Goal: Navigation & Orientation: Find specific page/section

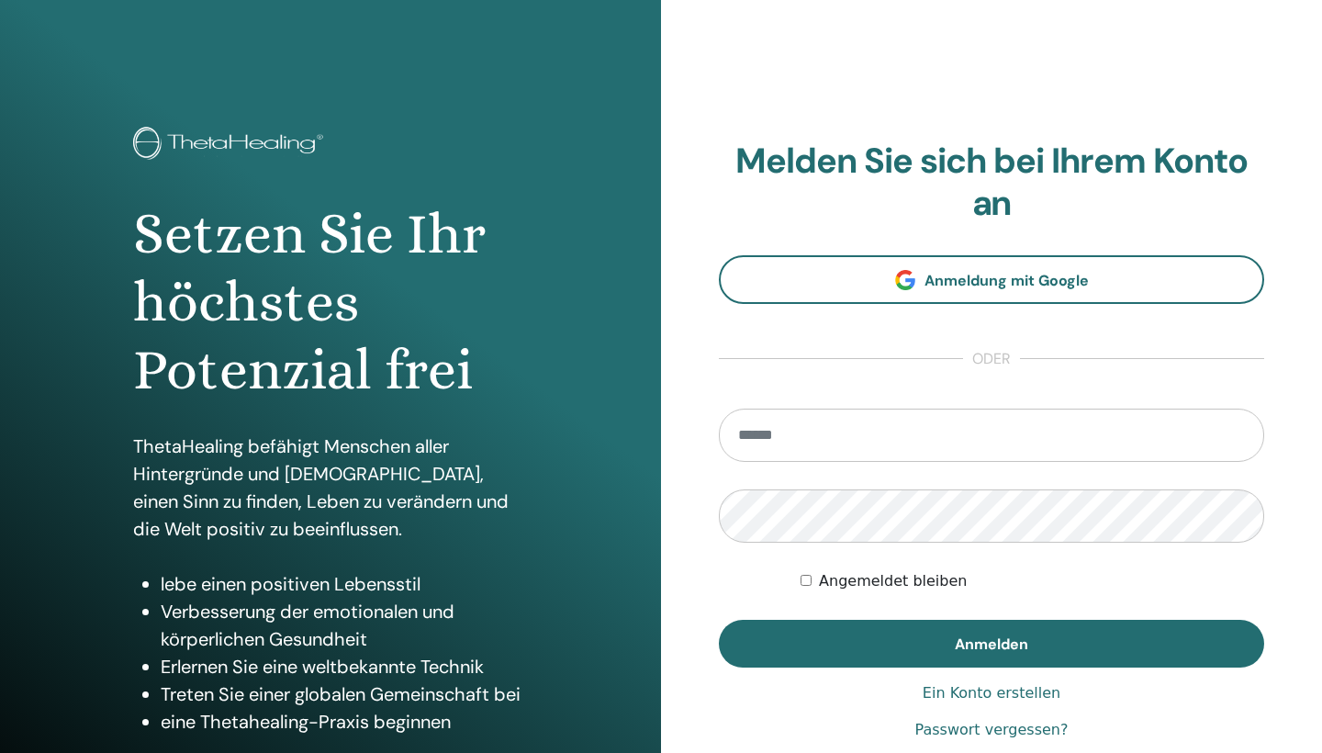
type input "*"
type input "**********"
click at [991, 643] on button "Anmelden" at bounding box center [991, 644] width 545 height 48
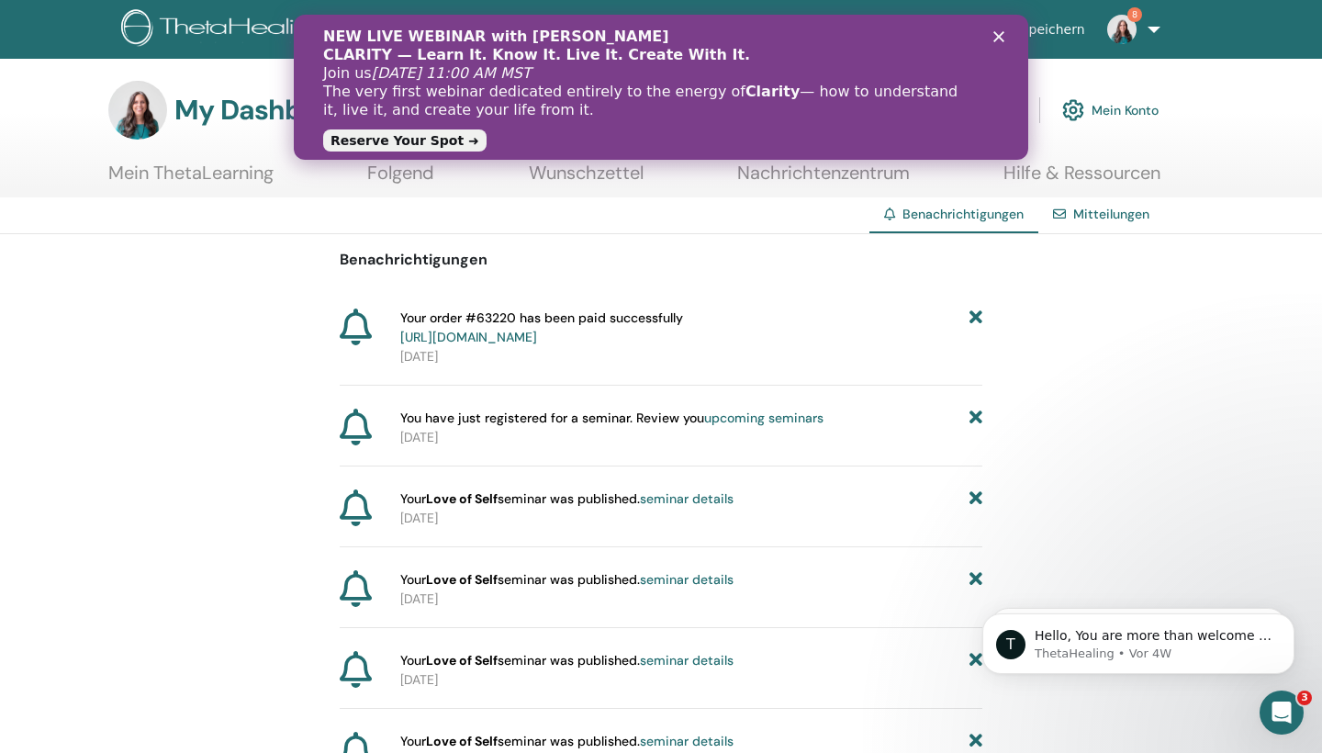
click at [991, 36] on div "NEW LIVE WEBINAR with Vianna Stibal CLARITY — Learn It. Know It. Live It. Creat…" at bounding box center [661, 87] width 676 height 130
click at [1000, 33] on icon "Schließen" at bounding box center [998, 36] width 11 height 11
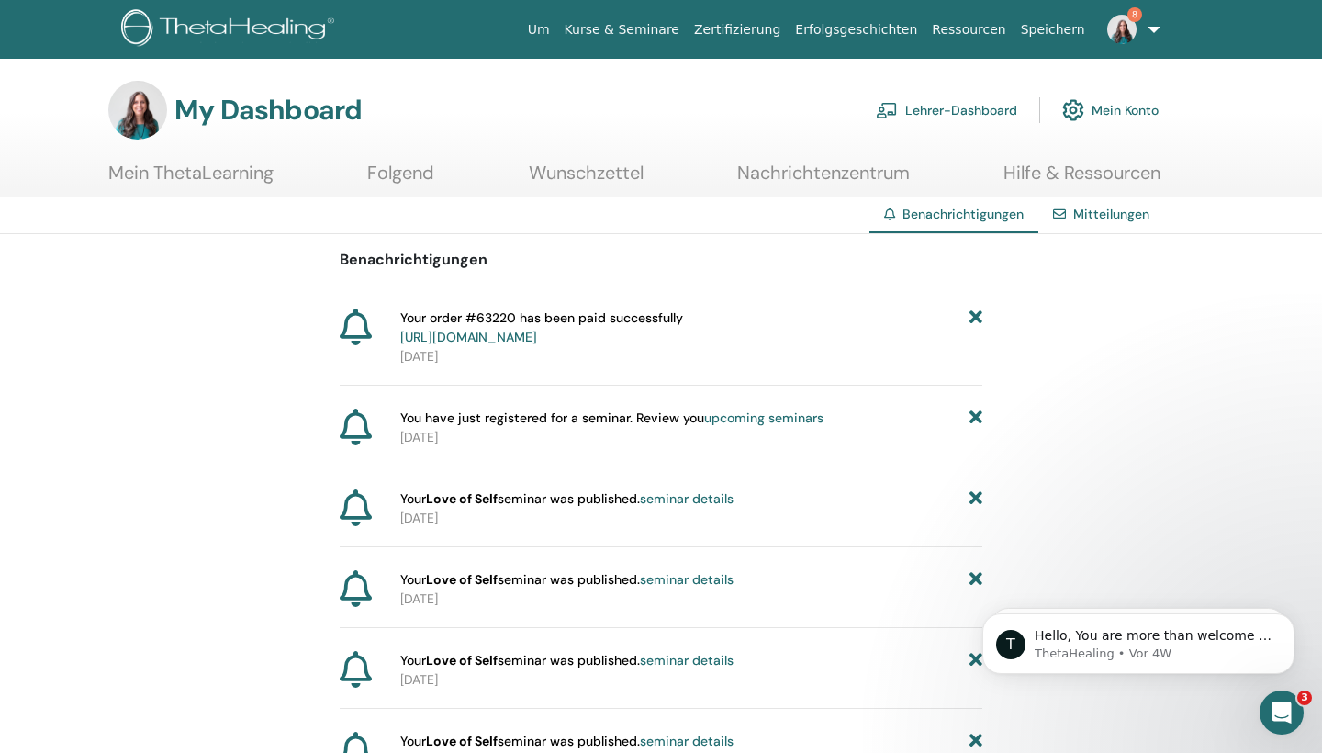
click at [994, 116] on link "Lehrer-Dashboard" at bounding box center [946, 110] width 141 height 40
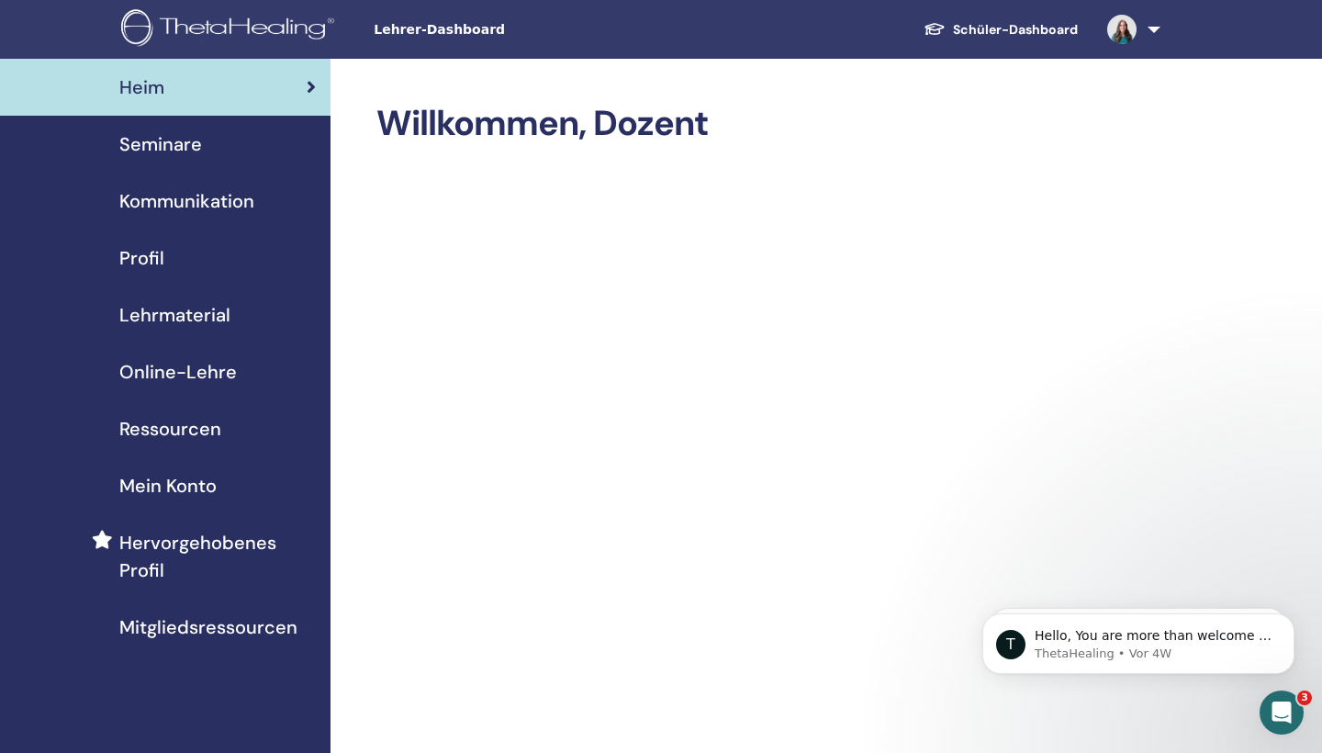
click at [192, 136] on span "Seminare" at bounding box center [160, 144] width 83 height 28
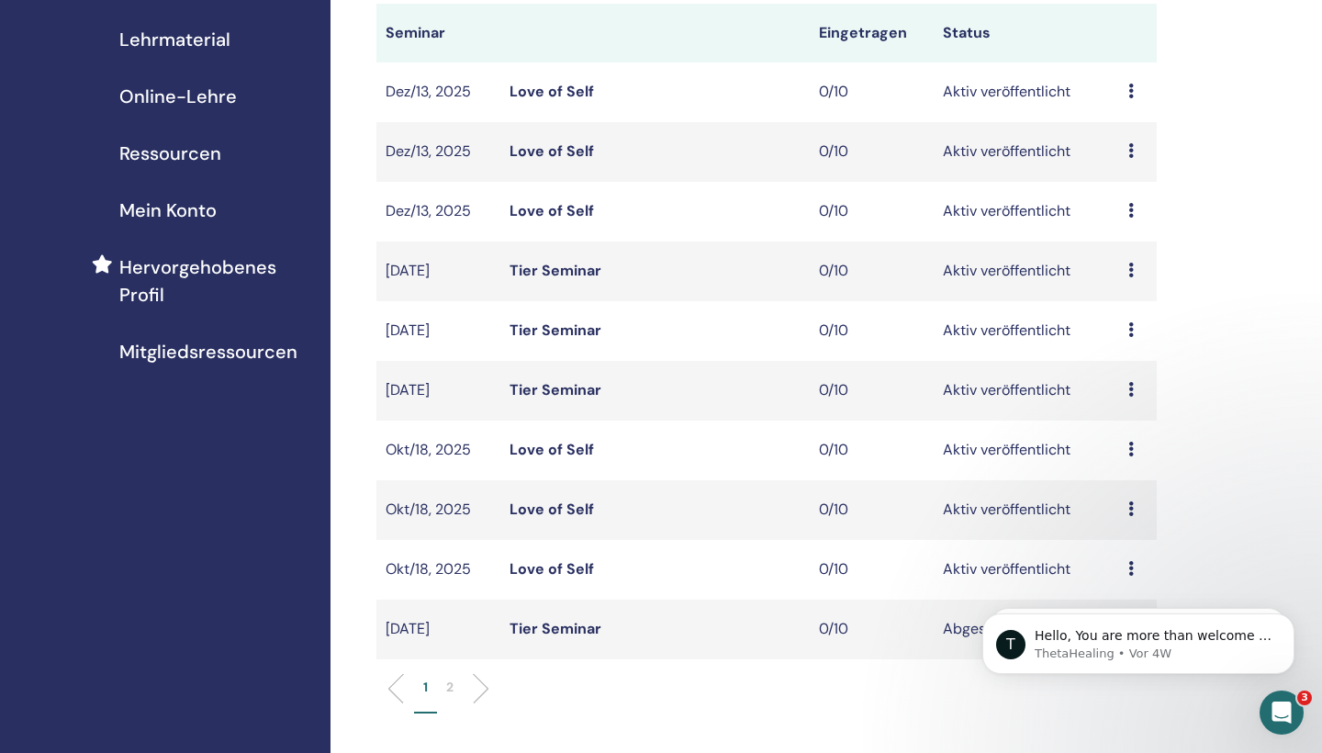
scroll to position [325, 0]
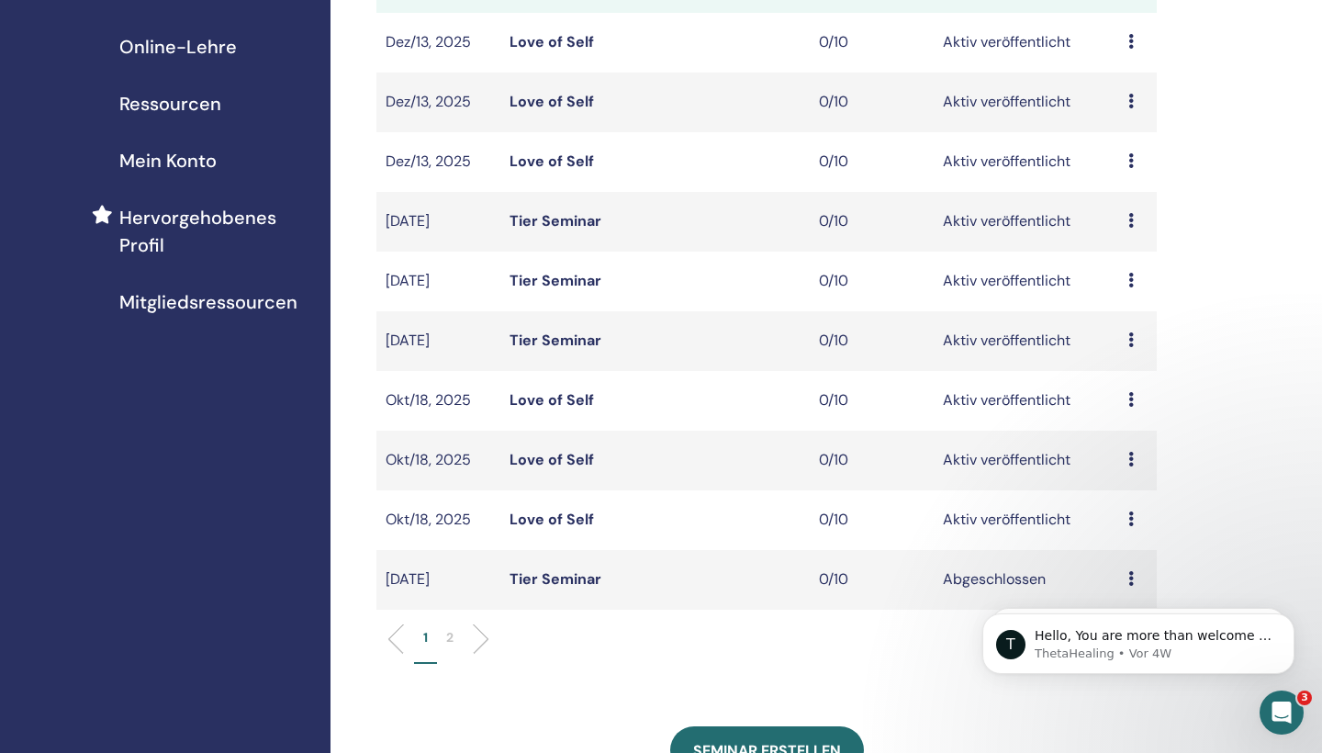
click at [576, 460] on link "Love of Self" at bounding box center [551, 459] width 84 height 19
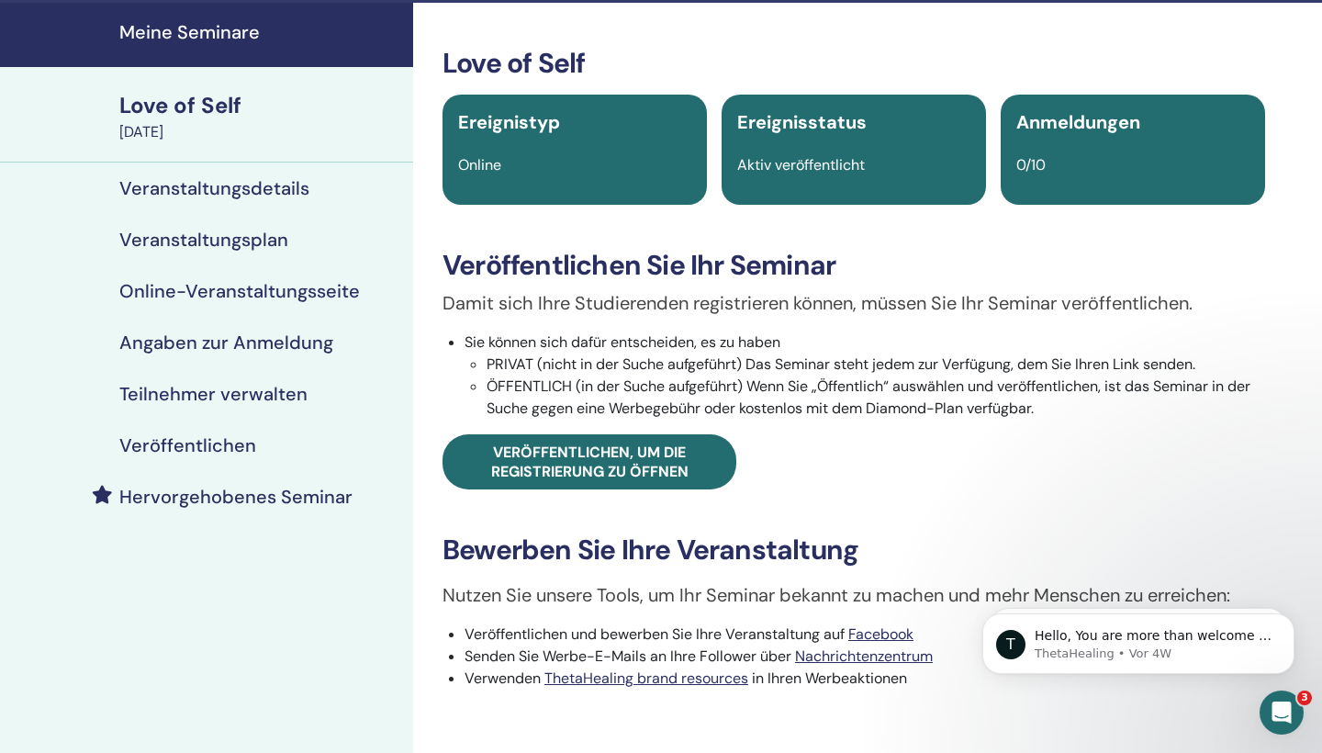
scroll to position [55, 0]
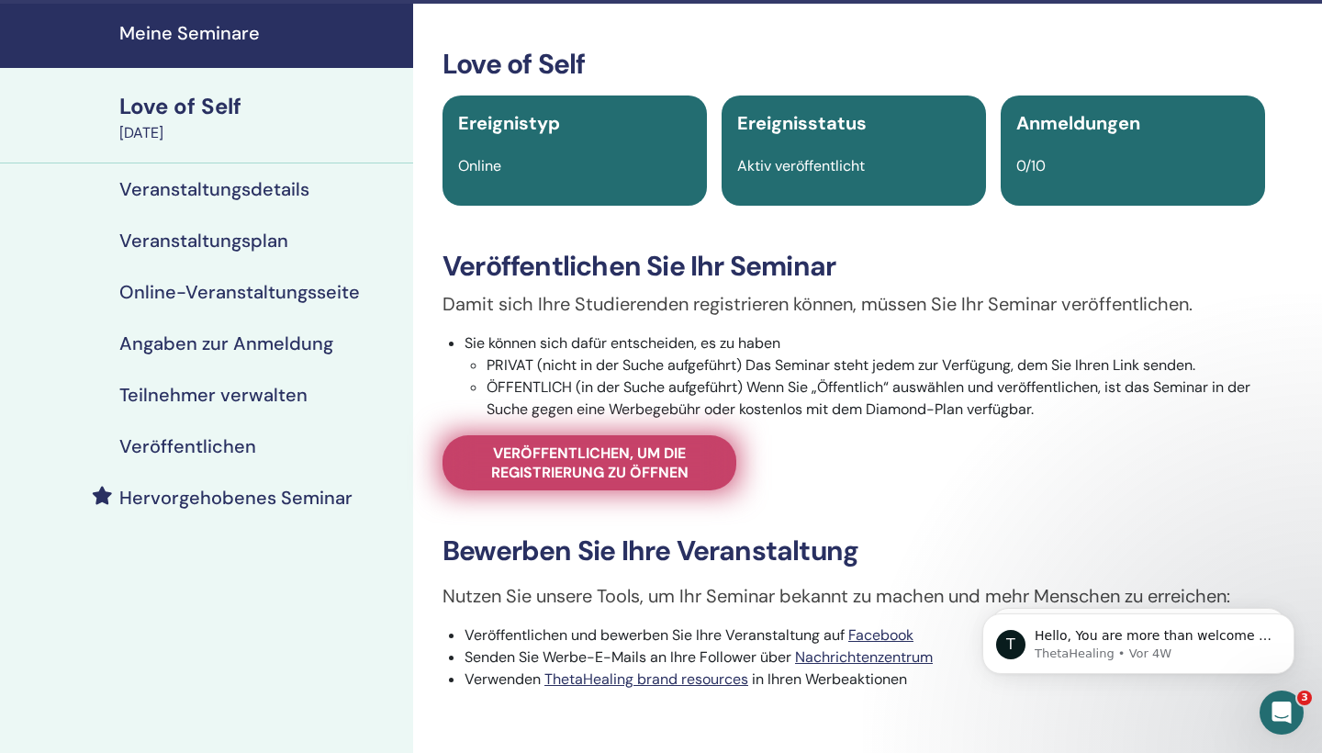
click at [576, 460] on span "Veröffentlichen, um die Registrierung zu öffnen" at bounding box center [589, 462] width 248 height 39
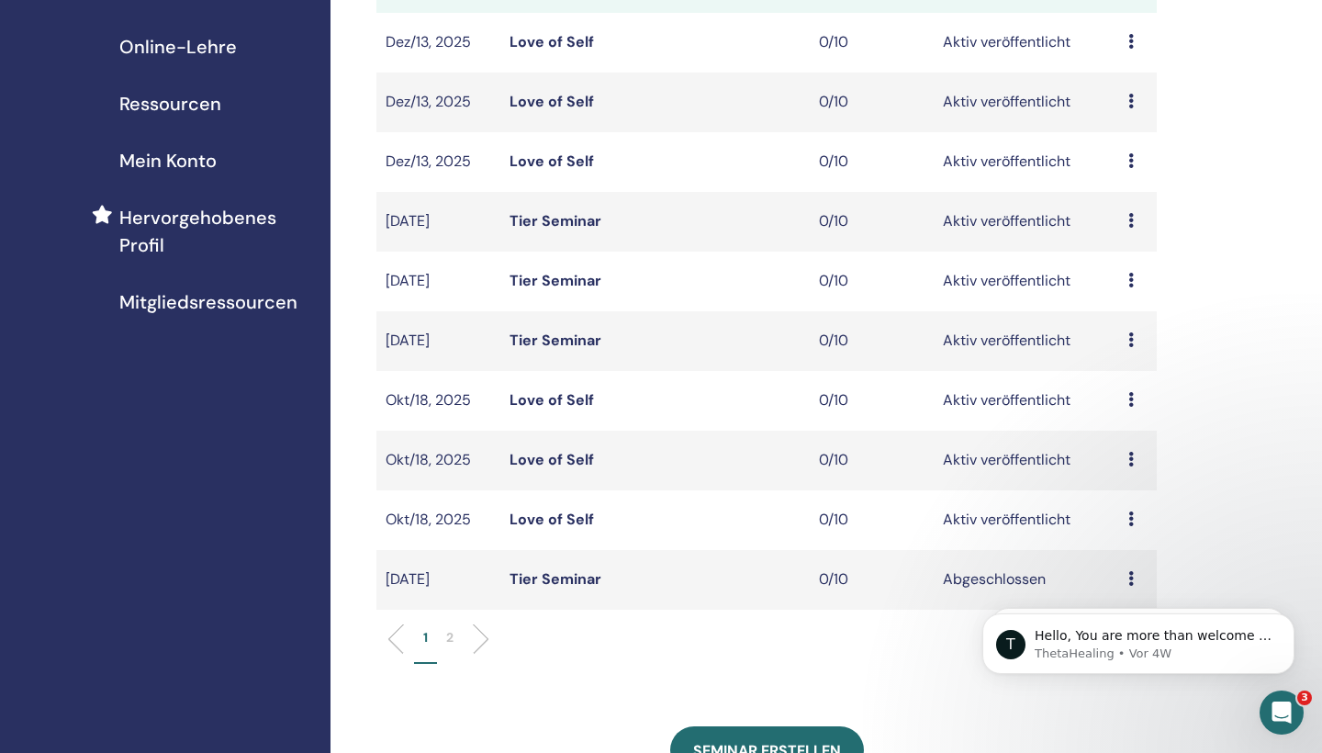
click at [576, 520] on link "Love of Self" at bounding box center [551, 518] width 84 height 19
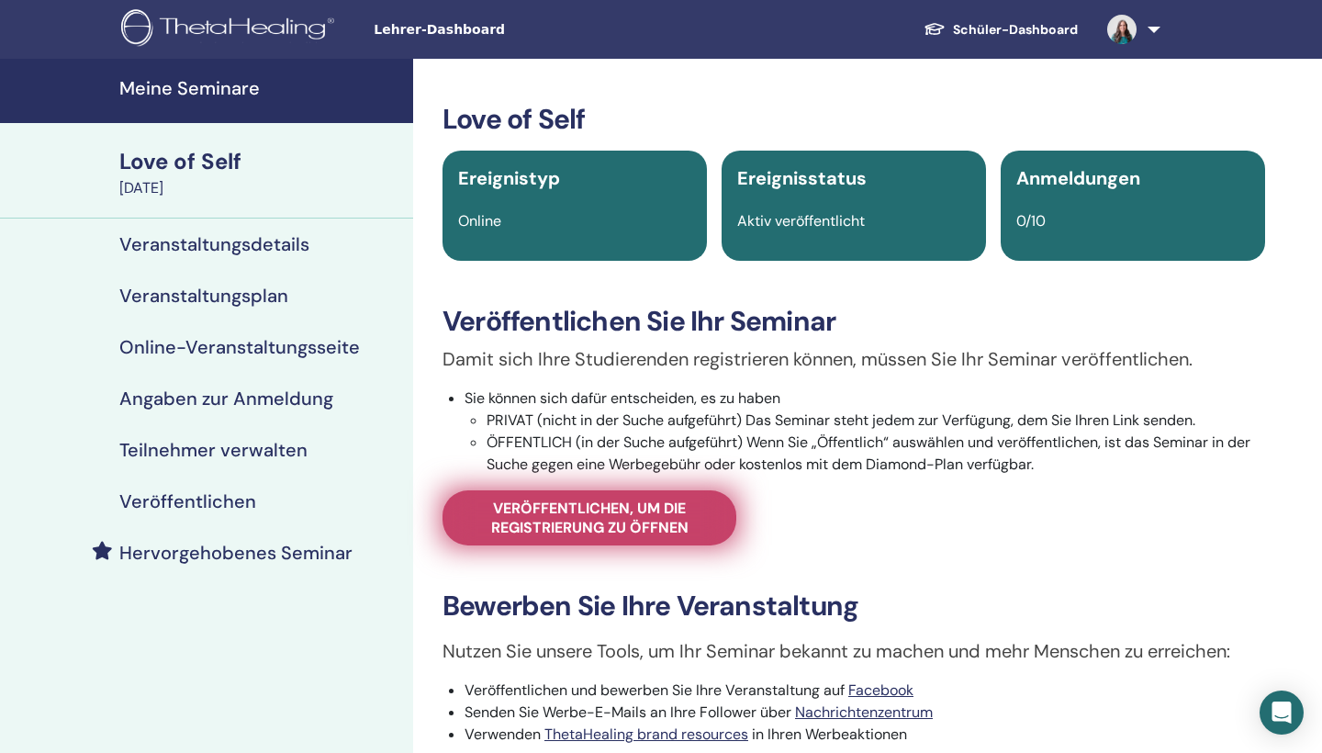
click at [562, 509] on span "Veröffentlichen, um die Registrierung zu öffnen" at bounding box center [589, 517] width 248 height 39
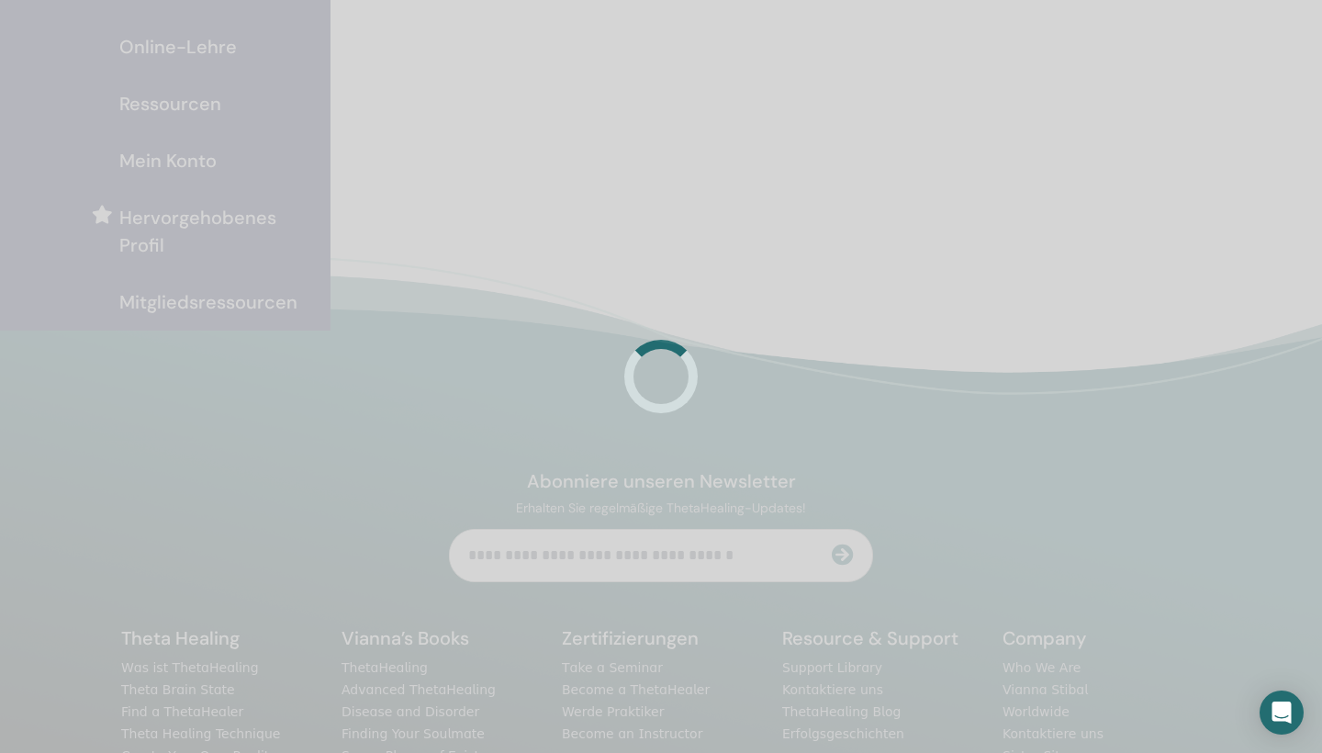
scroll to position [325, 0]
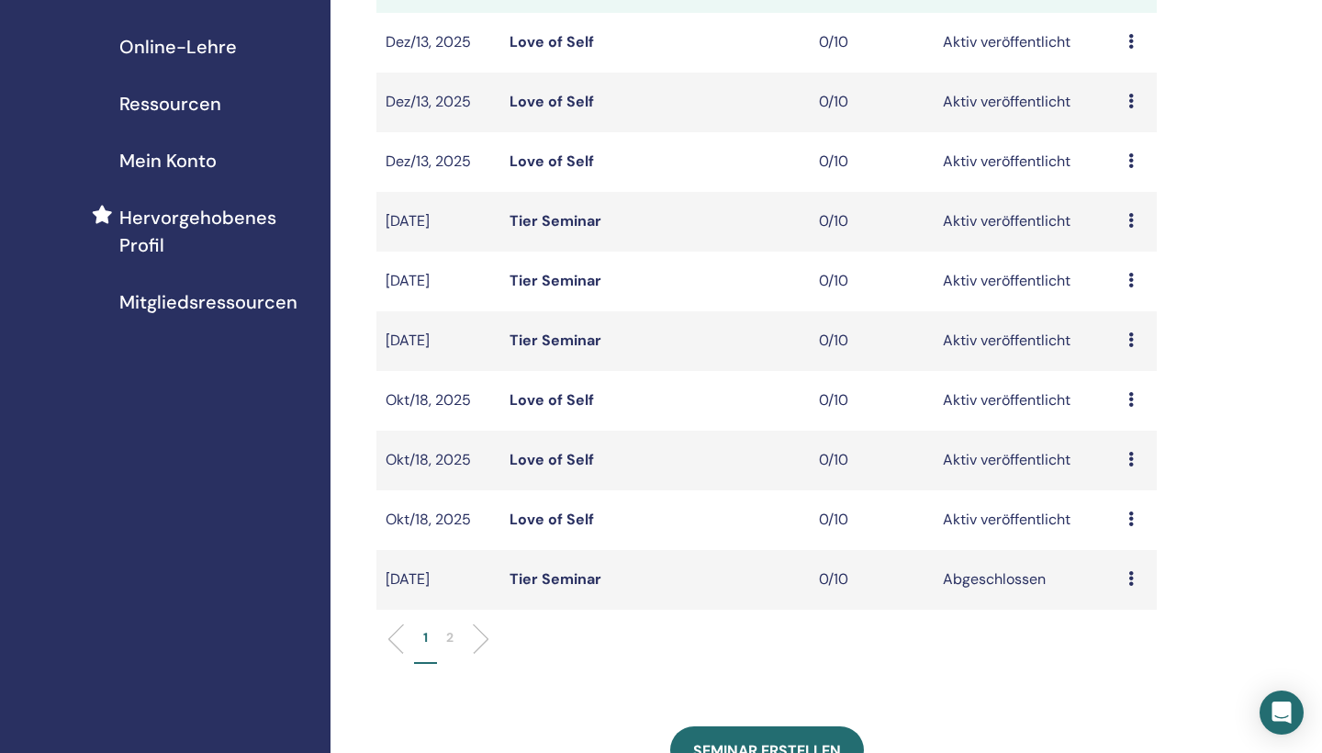
click at [581, 398] on link "Love of Self" at bounding box center [551, 399] width 84 height 19
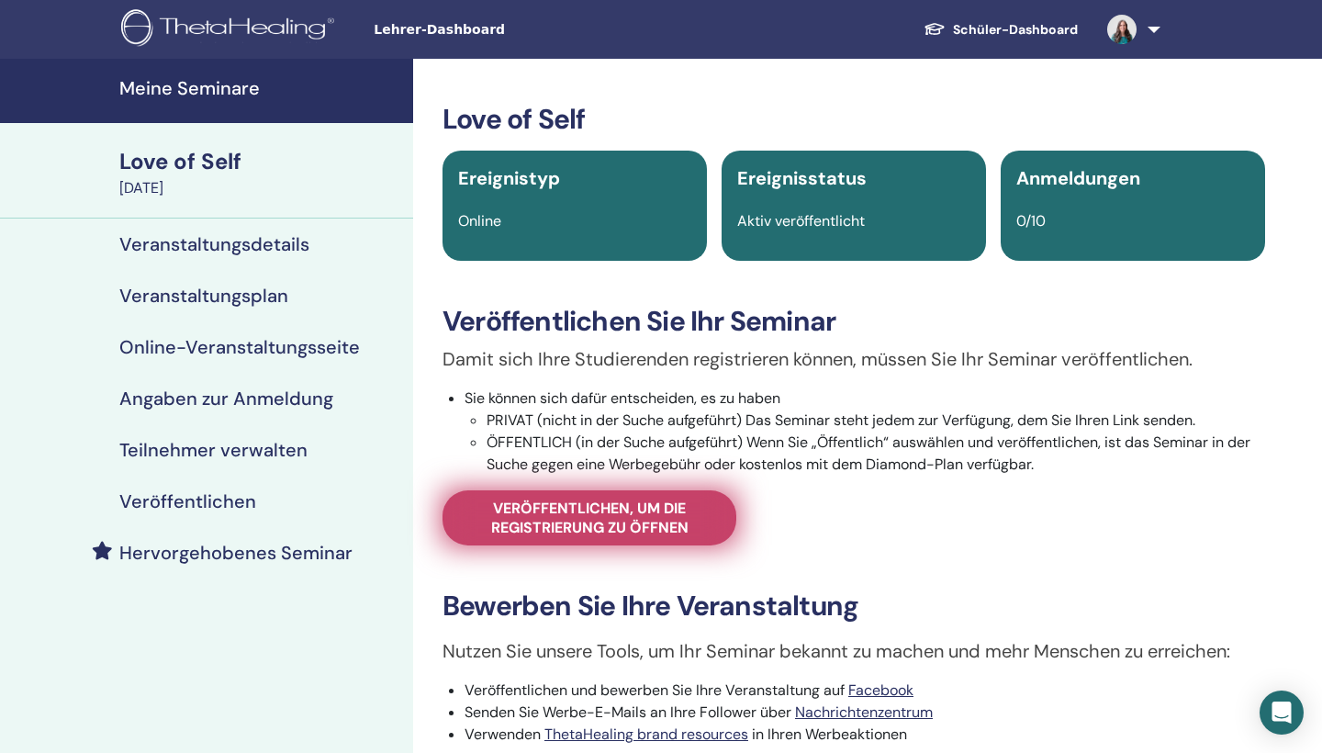
click at [598, 527] on span "Veröffentlichen, um die Registrierung zu öffnen" at bounding box center [589, 517] width 248 height 39
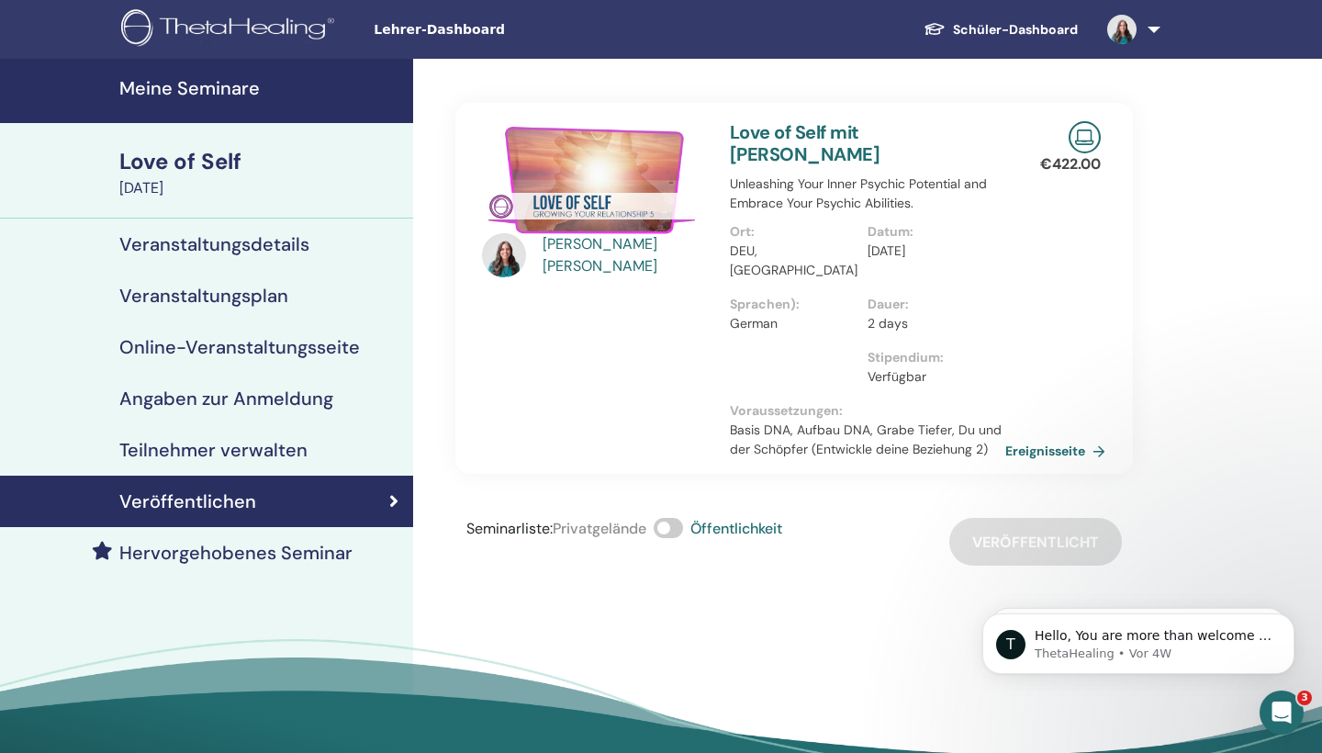
click at [295, 353] on h4 "Online-Veranstaltungsseite" at bounding box center [239, 347] width 240 height 22
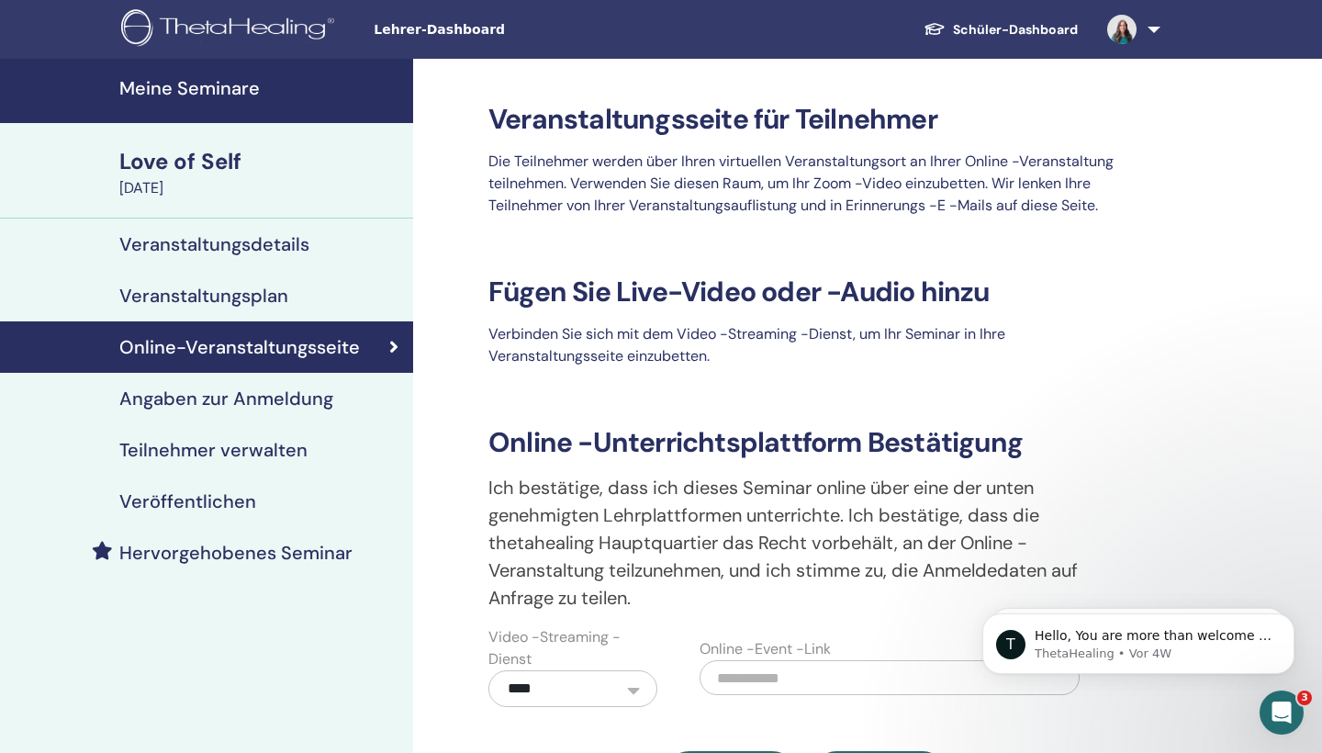
click at [249, 231] on link "Veranstaltungsdetails" at bounding box center [206, 243] width 413 height 51
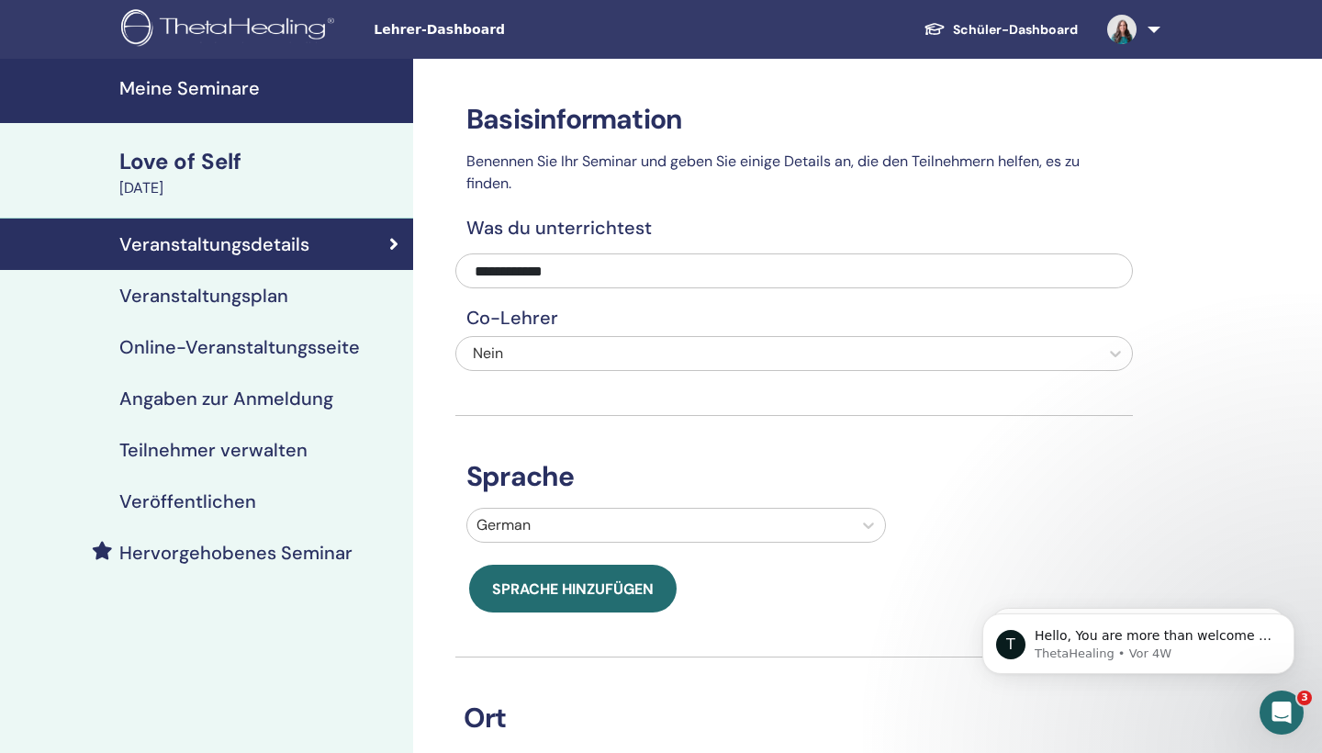
click at [202, 167] on div "Love of Self" at bounding box center [260, 161] width 283 height 31
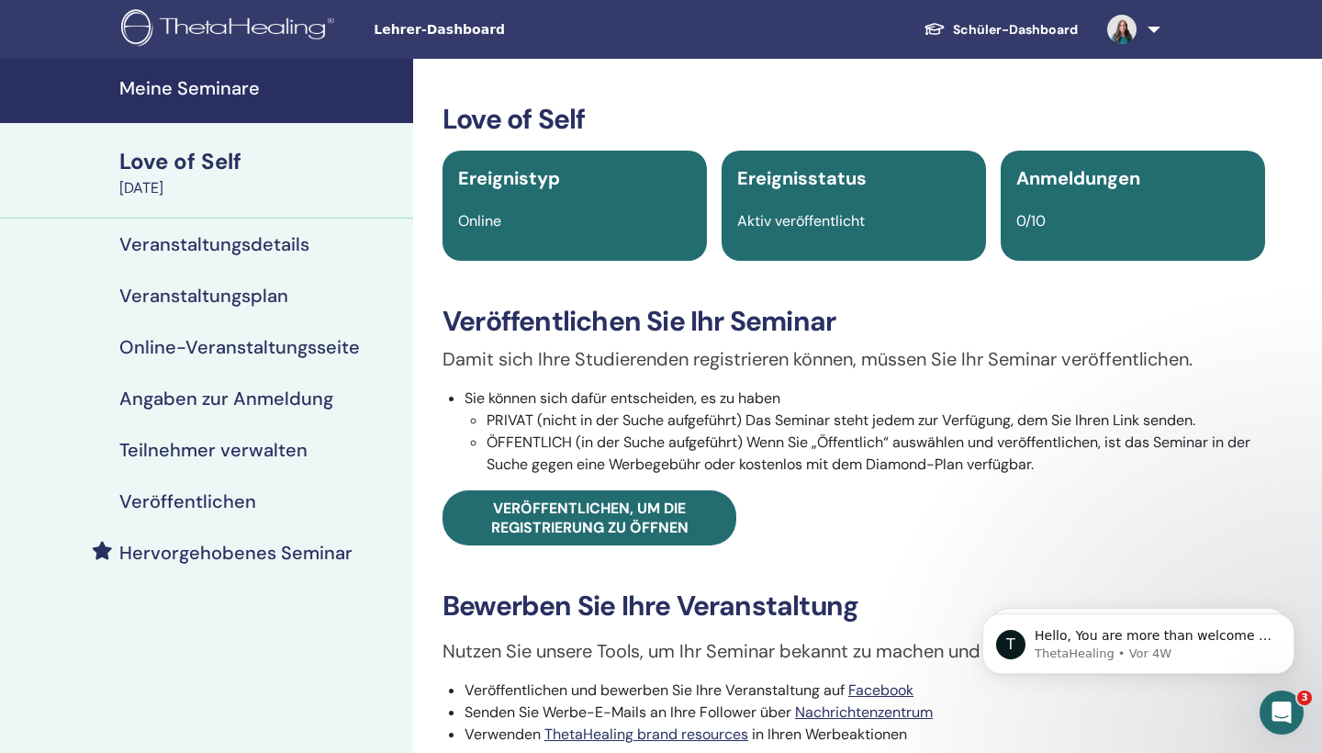
click at [235, 89] on h4 "Meine Seminare" at bounding box center [260, 88] width 283 height 22
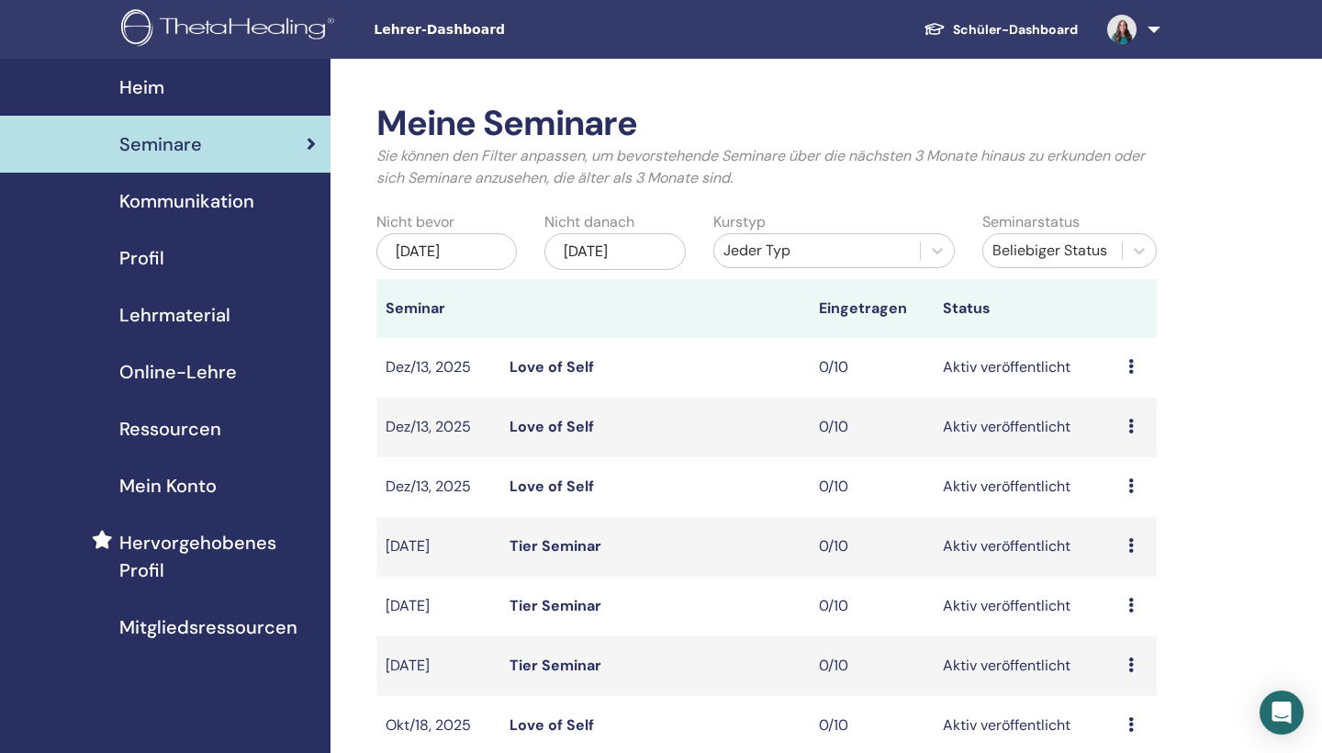
click at [151, 251] on span "Profil" at bounding box center [141, 258] width 45 height 28
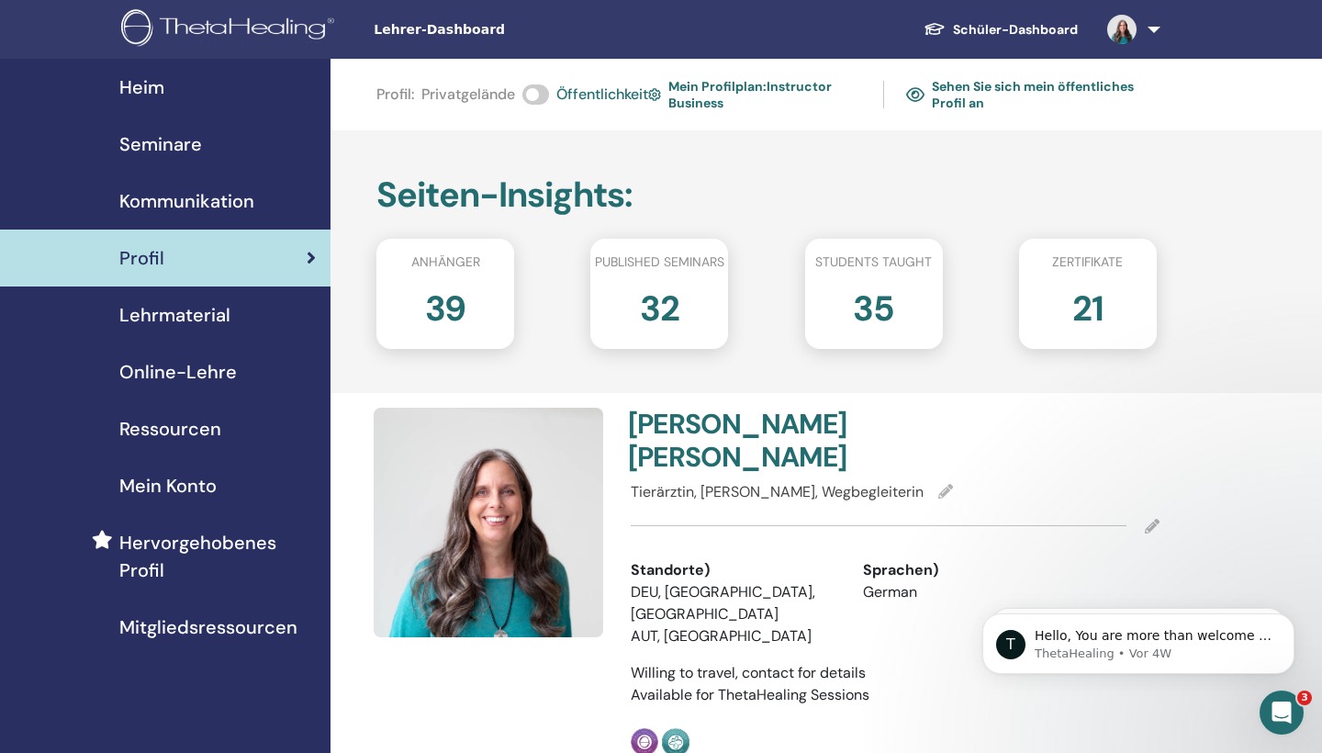
click at [206, 143] on div "Seminare" at bounding box center [165, 144] width 301 height 28
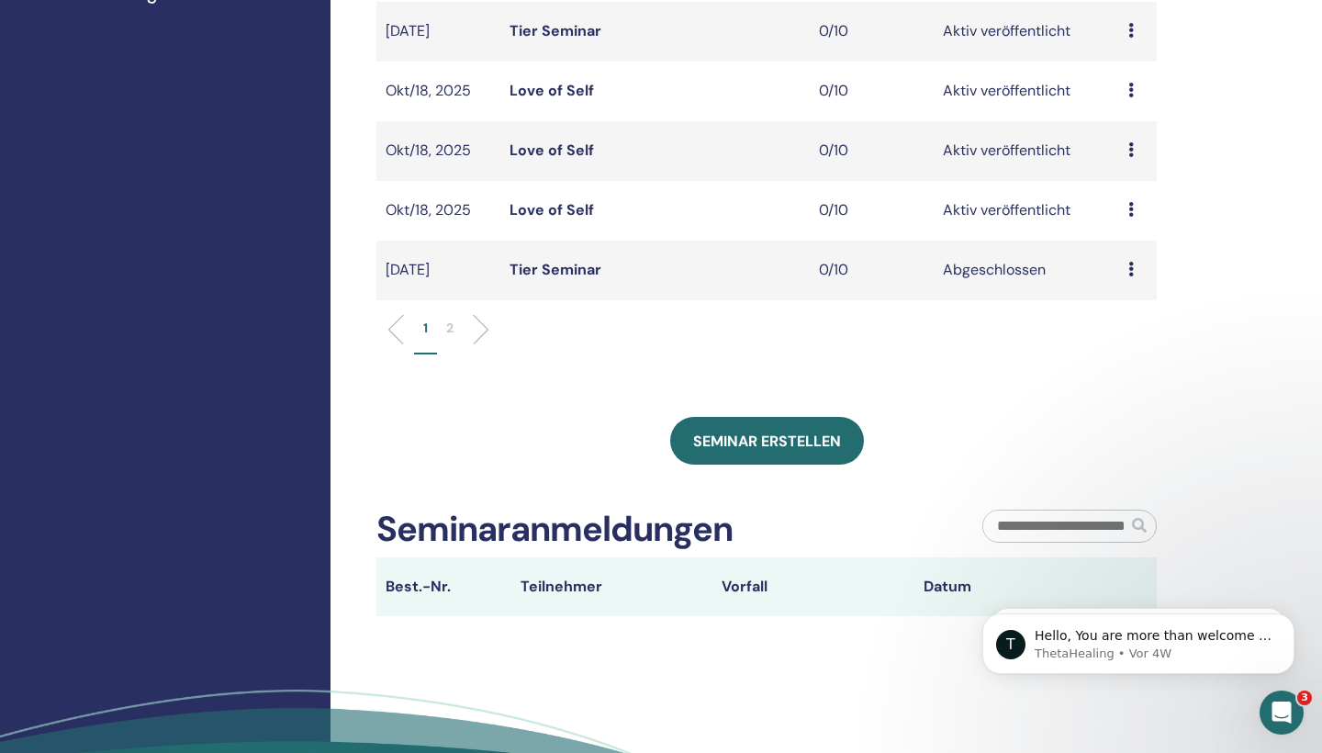
scroll to position [654, 0]
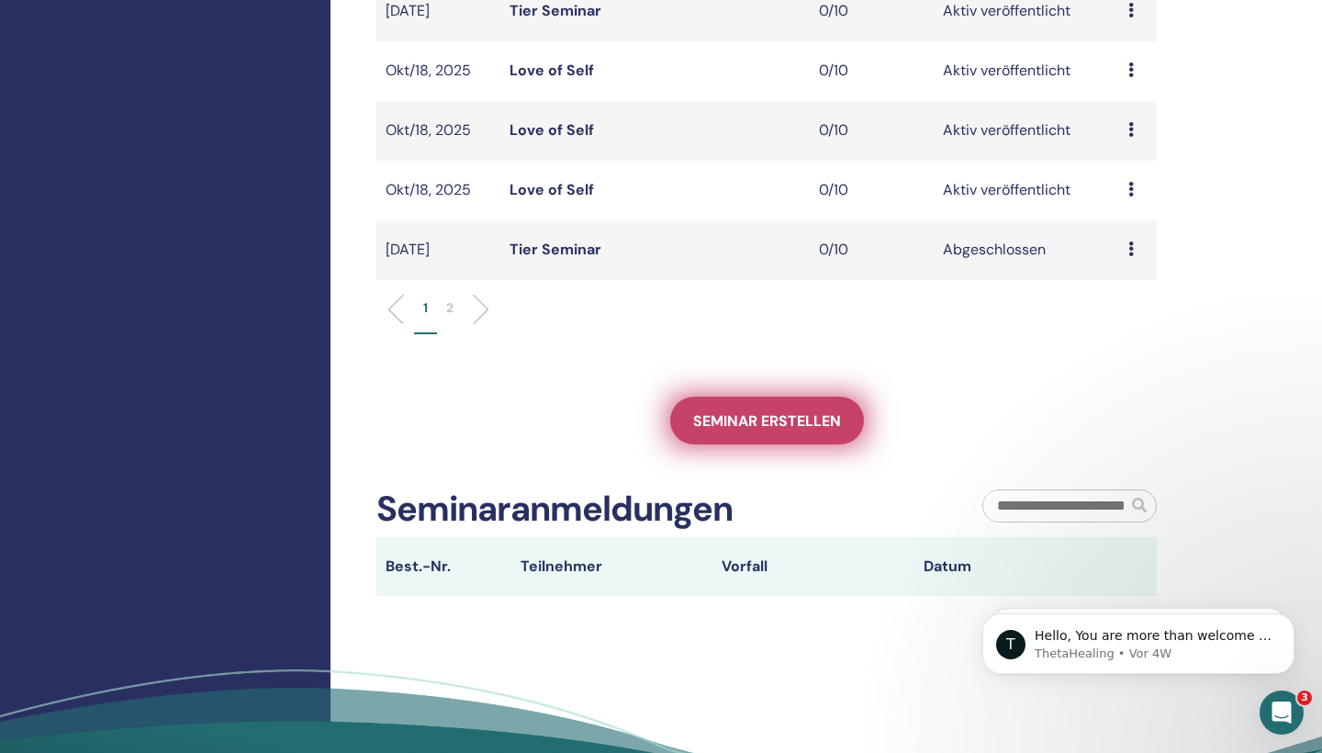
click at [797, 419] on span "Seminar erstellen" at bounding box center [767, 420] width 148 height 19
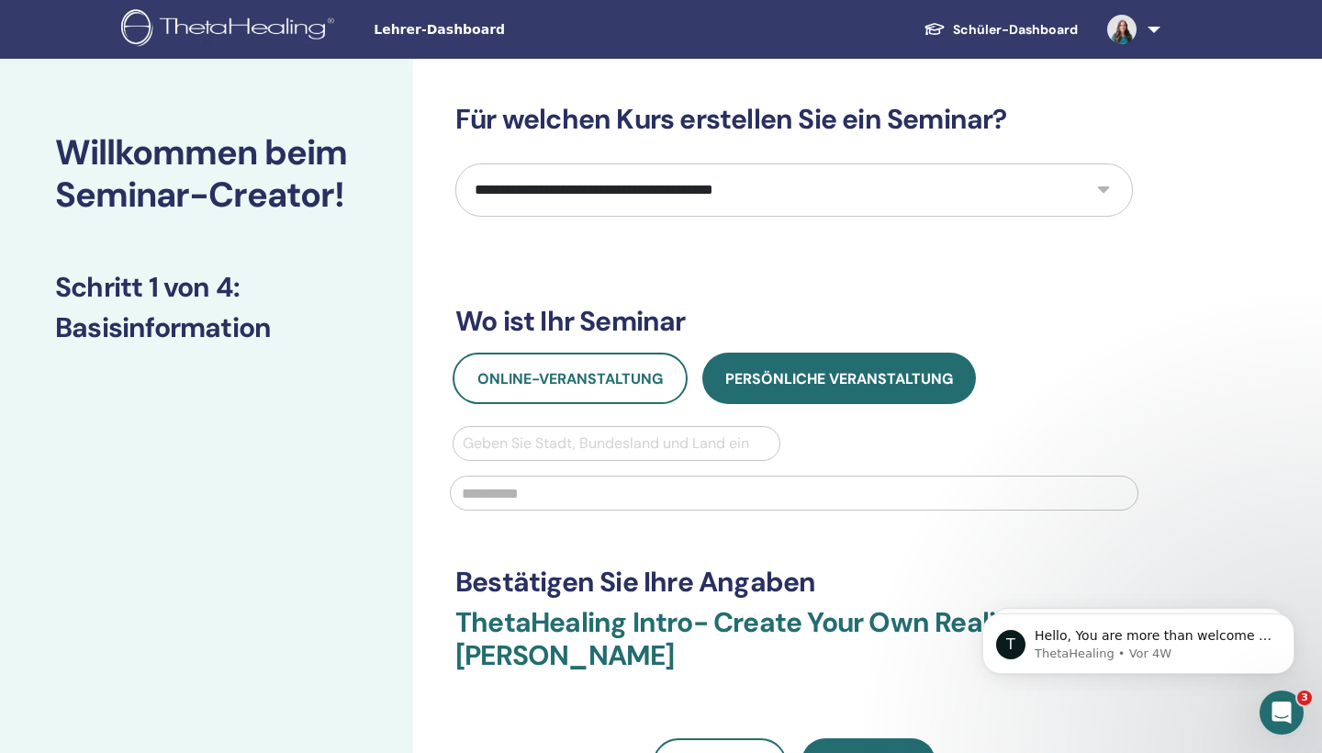
click at [266, 24] on img at bounding box center [230, 29] width 219 height 41
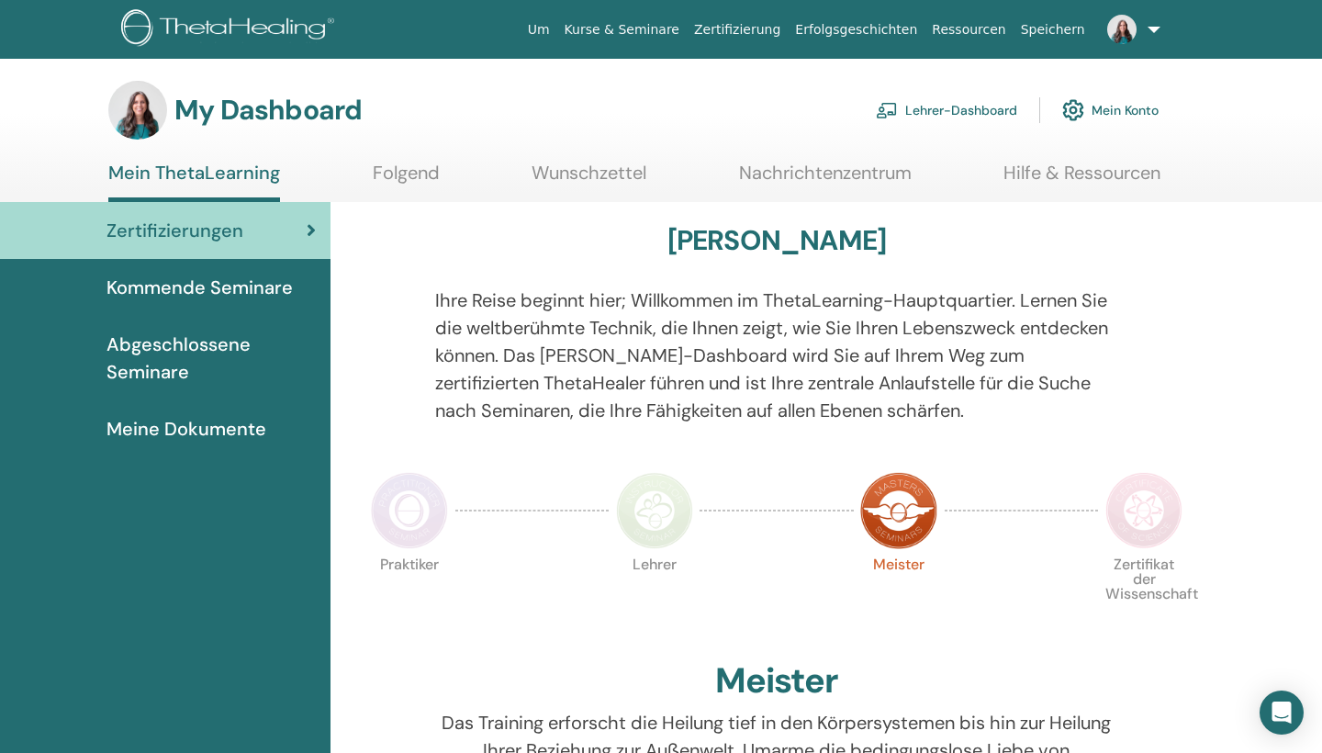
click at [196, 344] on span "Abgeschlossene Seminare" at bounding box center [210, 357] width 209 height 55
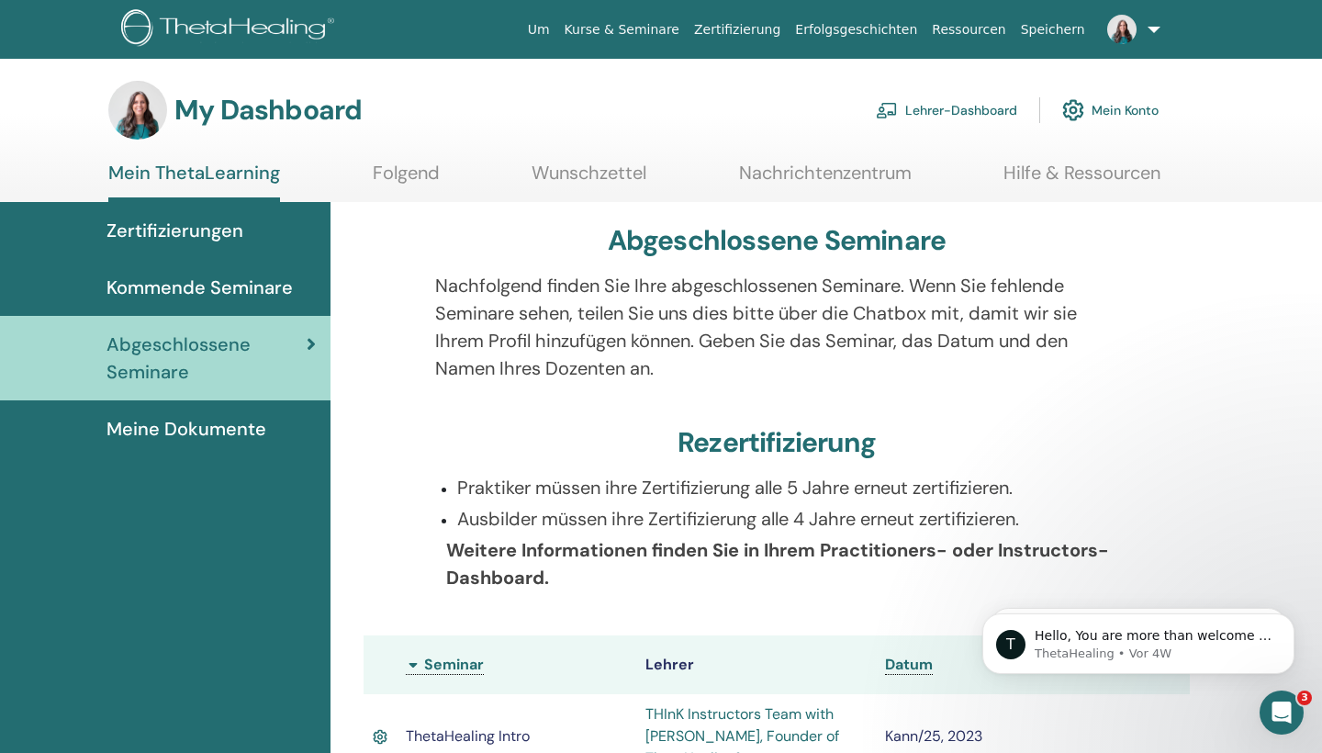
click at [212, 429] on span "Meine Dokumente" at bounding box center [186, 429] width 160 height 28
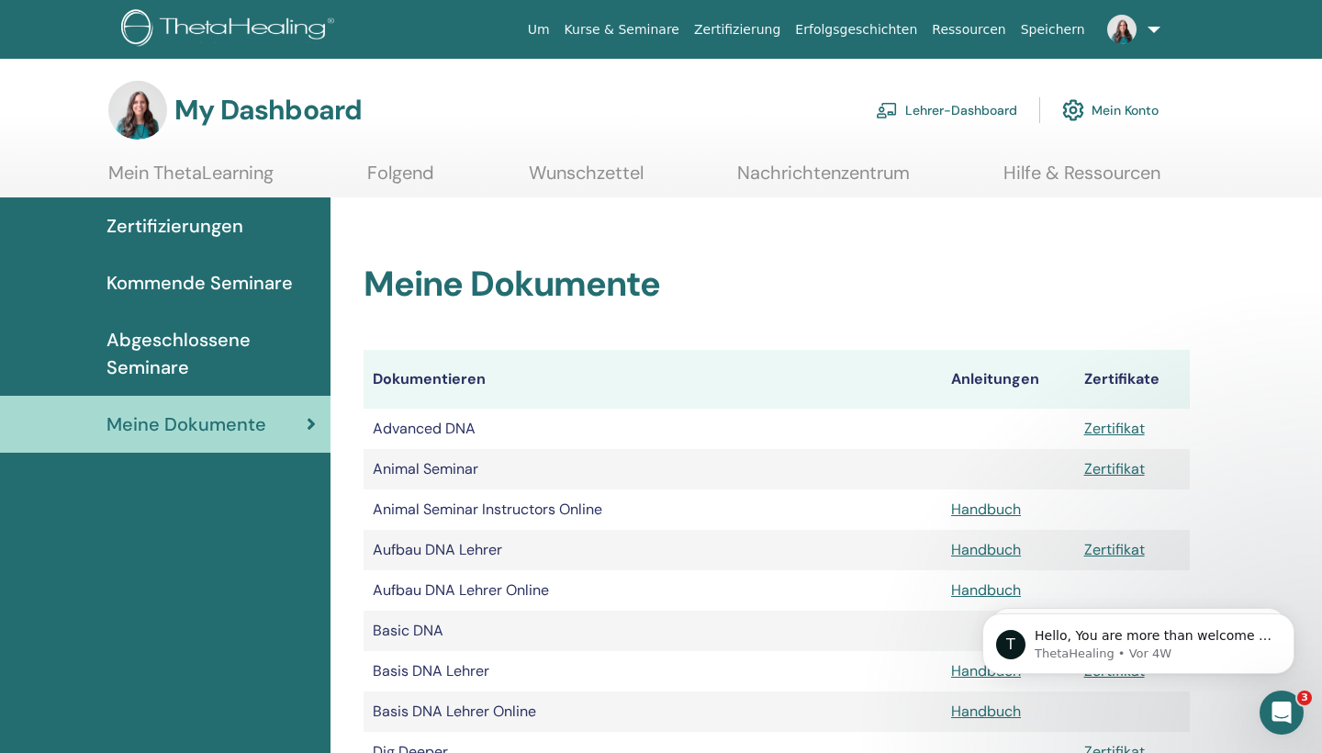
click at [210, 222] on span "Zertifizierungen" at bounding box center [174, 226] width 137 height 28
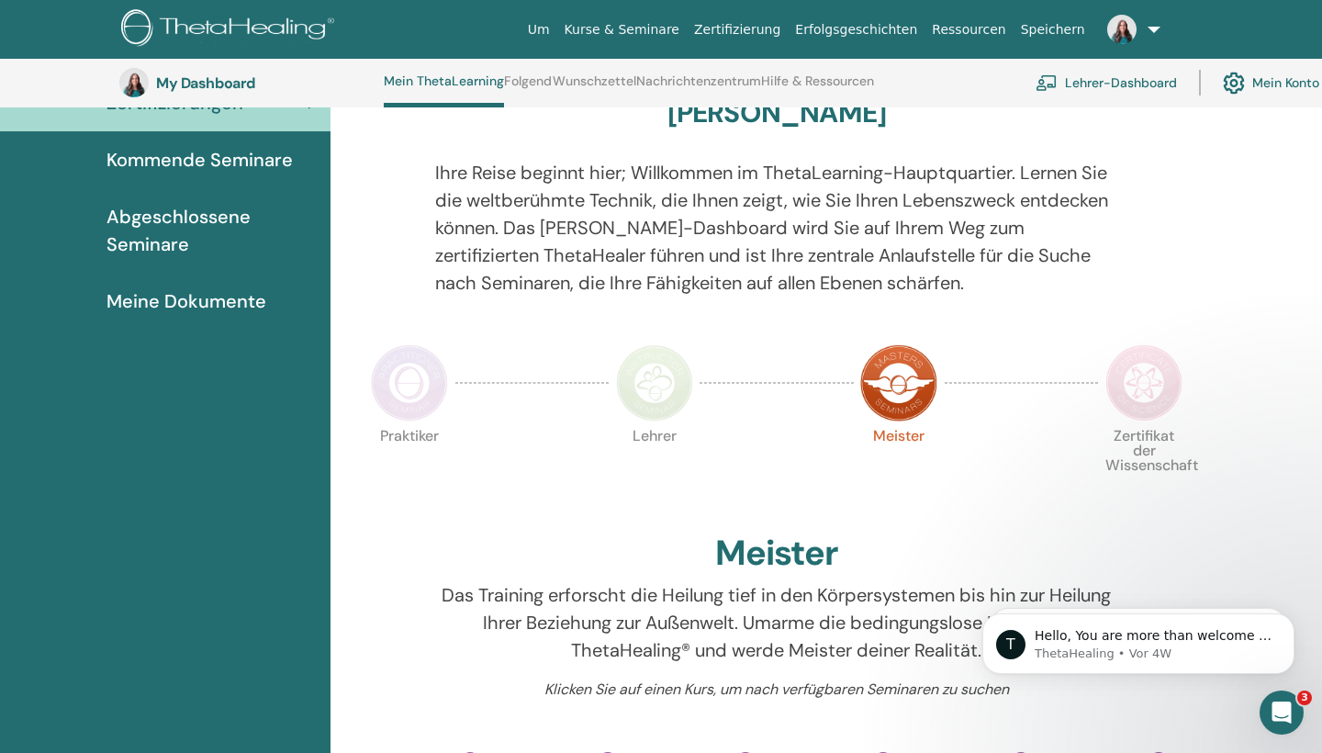
scroll to position [228, 0]
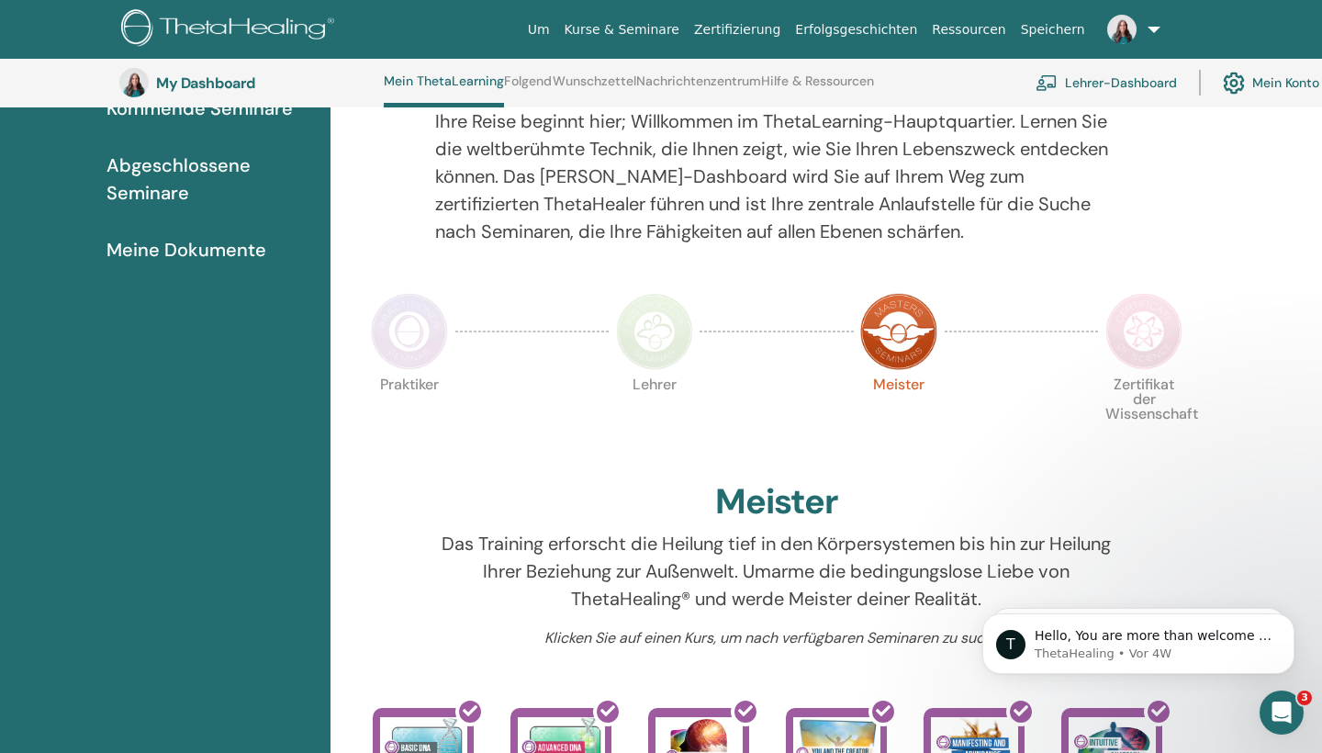
click at [1157, 344] on img at bounding box center [1143, 331] width 77 height 77
